Goal: Transaction & Acquisition: Download file/media

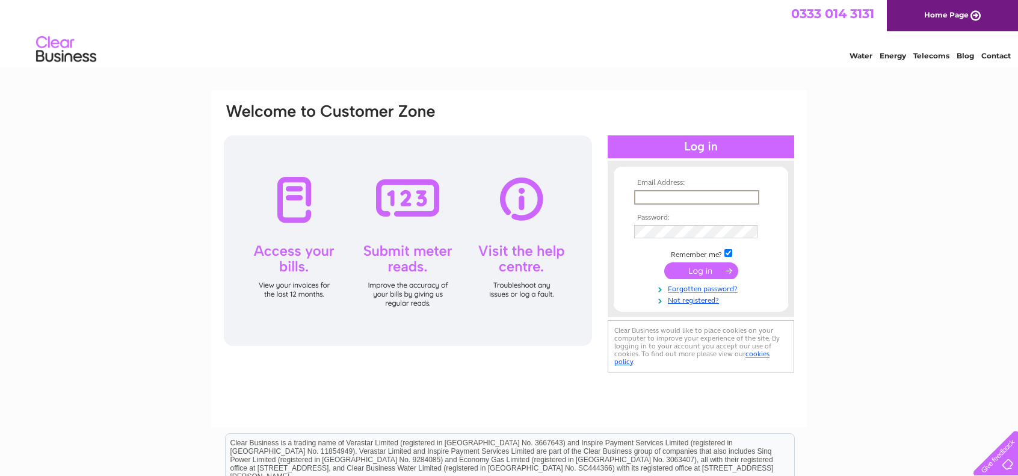
click at [689, 191] on input "text" at bounding box center [696, 197] width 125 height 14
type input "giusti95@gmail.com"
click at [690, 268] on input "submit" at bounding box center [701, 269] width 74 height 17
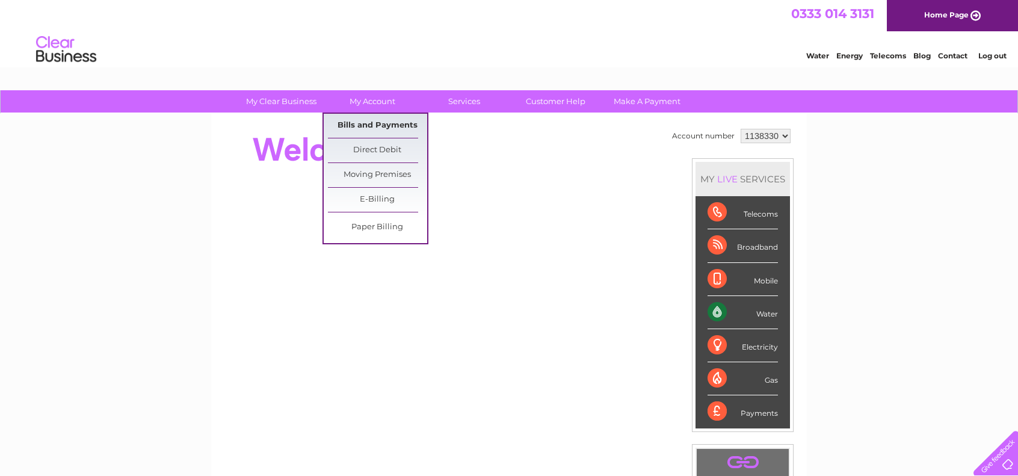
click at [386, 126] on link "Bills and Payments" at bounding box center [377, 126] width 99 height 24
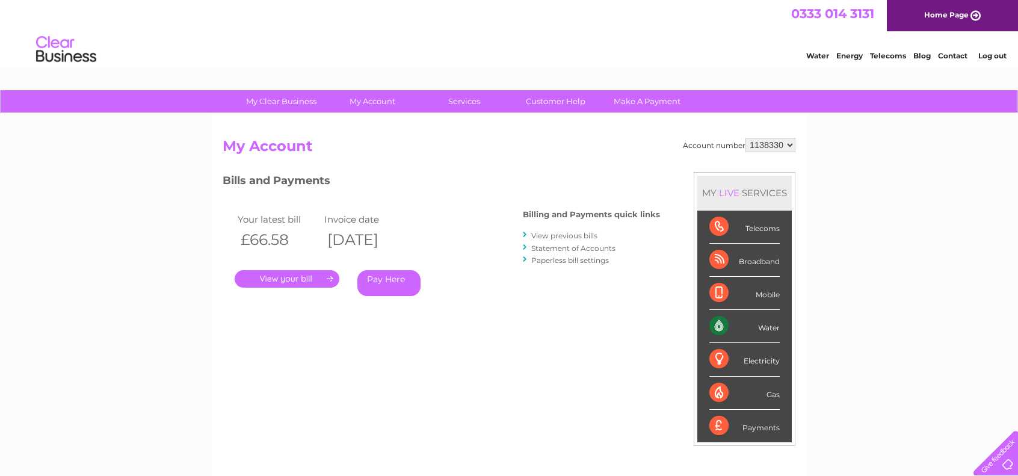
click at [291, 277] on link "." at bounding box center [287, 278] width 105 height 17
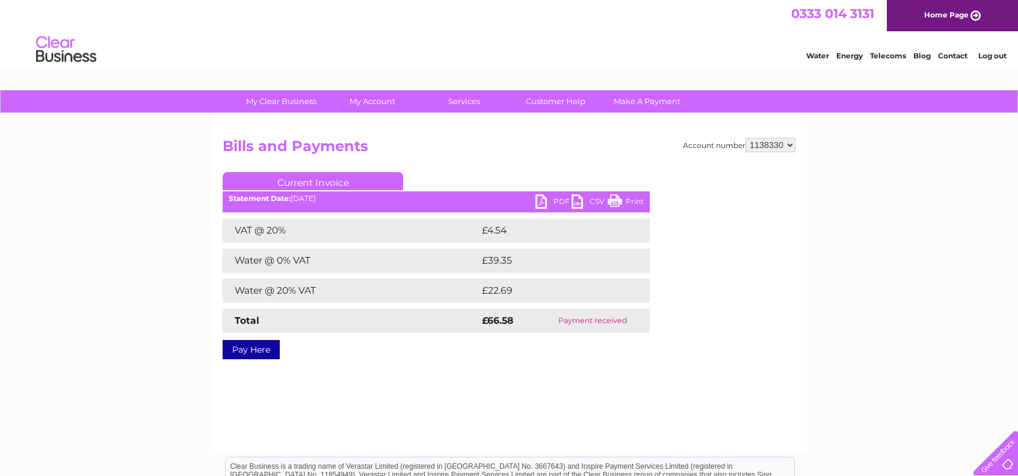
click at [552, 202] on link "PDF" at bounding box center [554, 202] width 36 height 17
click at [543, 200] on link "PDF" at bounding box center [554, 202] width 36 height 17
drag, startPoint x: 607, startPoint y: 27, endPoint x: 611, endPoint y: 20, distance: 8.7
click at [609, 23] on div "0333 014 3131 Home Page" at bounding box center [509, 15] width 1018 height 31
click at [609, 24] on div "0333 014 3131 Home Page" at bounding box center [509, 15] width 1018 height 31
